Goal: Transaction & Acquisition: Subscribe to service/newsletter

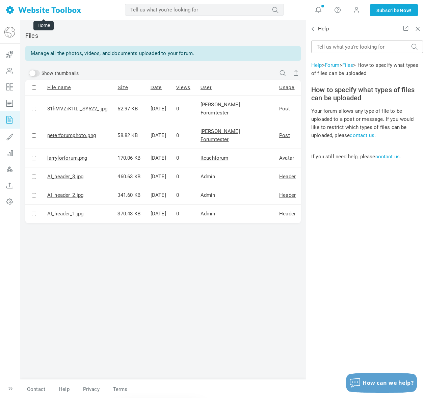
click at [54, 10] on img at bounding box center [43, 10] width 75 height 8
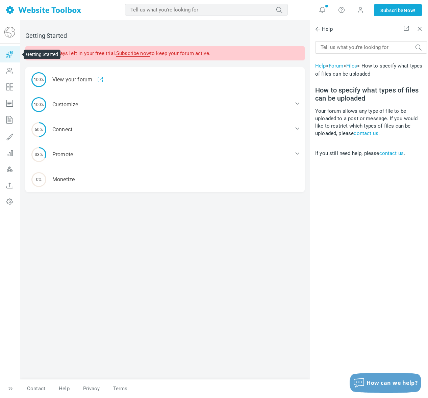
click at [9, 53] on icon at bounding box center [10, 54] width 20 height 16
click at [9, 34] on img at bounding box center [9, 32] width 11 height 11
click at [140, 53] on link "Subscribe now" at bounding box center [133, 53] width 34 height 6
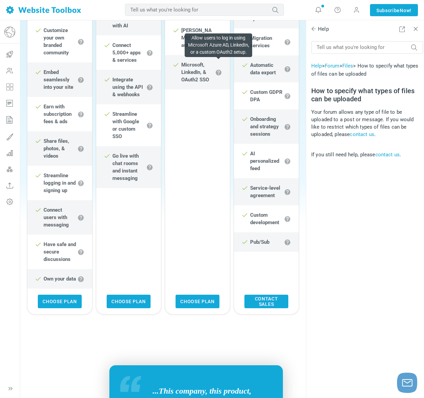
scroll to position [385, 0]
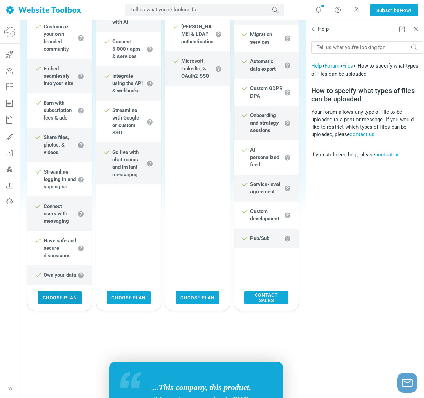
click at [66, 302] on link "Choose Plan" at bounding box center [60, 298] width 44 height 14
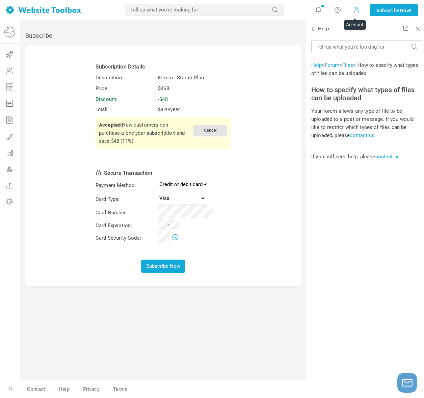
click at [354, 12] on span at bounding box center [356, 9] width 7 height 7
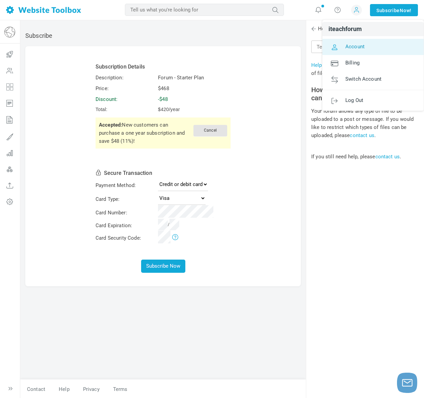
click at [352, 46] on span "Account" at bounding box center [355, 46] width 19 height 6
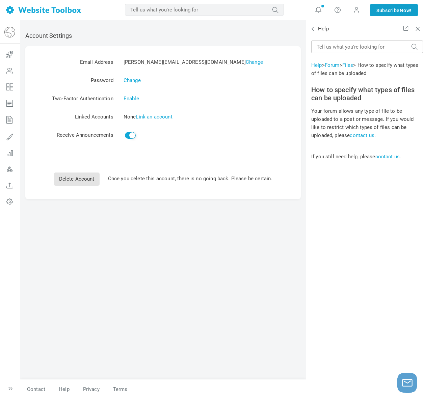
click at [376, 12] on link "Subscribe Now!" at bounding box center [394, 10] width 48 height 12
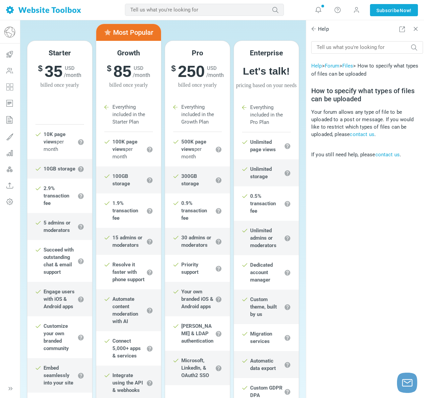
scroll to position [445, 0]
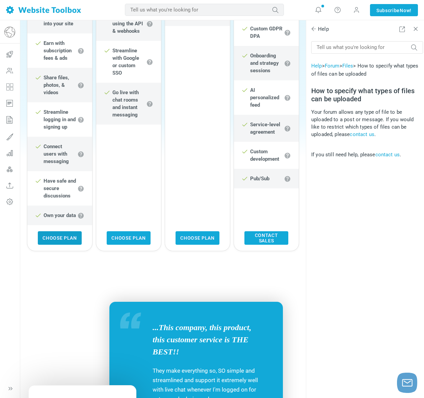
click at [54, 243] on link "Choose Plan" at bounding box center [60, 238] width 44 height 14
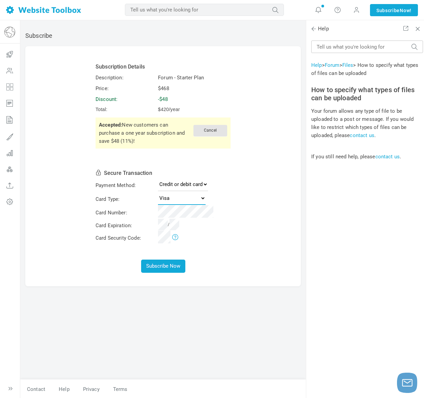
click at [167, 200] on select "Visa MasterCard American Express Discover" at bounding box center [182, 199] width 48 height 14
select select "MasterCard"
click at [158, 192] on select "Visa MasterCard American Express Discover" at bounding box center [182, 199] width 48 height 14
click at [171, 224] on small "/" at bounding box center [168, 224] width 21 height 5
click at [165, 264] on button "Subscribe Now" at bounding box center [163, 266] width 44 height 13
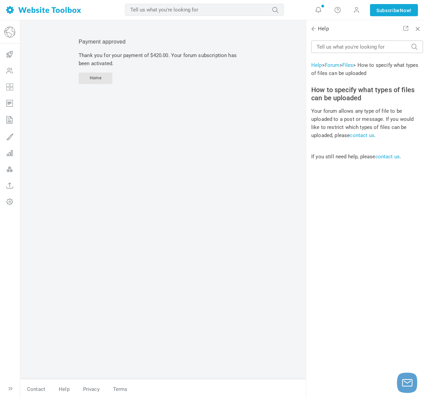
click at [233, 227] on div "Payment approved Thank you for your payment of $420.00. Your forum subscription…" at bounding box center [163, 202] width 286 height 354
click at [106, 82] on link "Home" at bounding box center [96, 78] width 34 height 11
